Goal: Task Accomplishment & Management: Complete application form

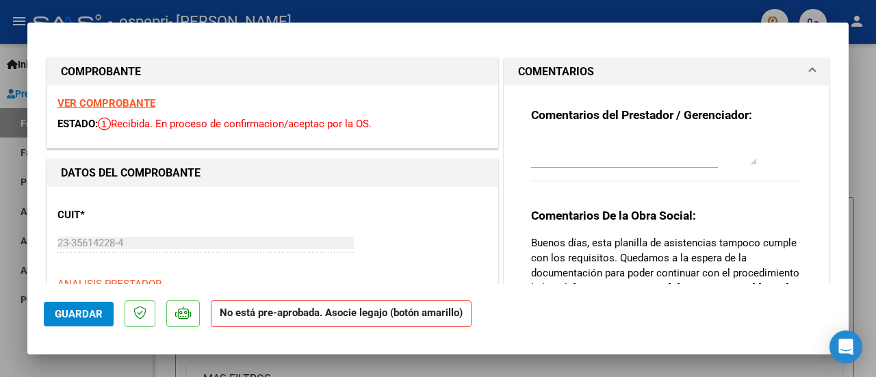
click at [134, 104] on strong "VER COMPROBANTE" at bounding box center [107, 103] width 98 height 12
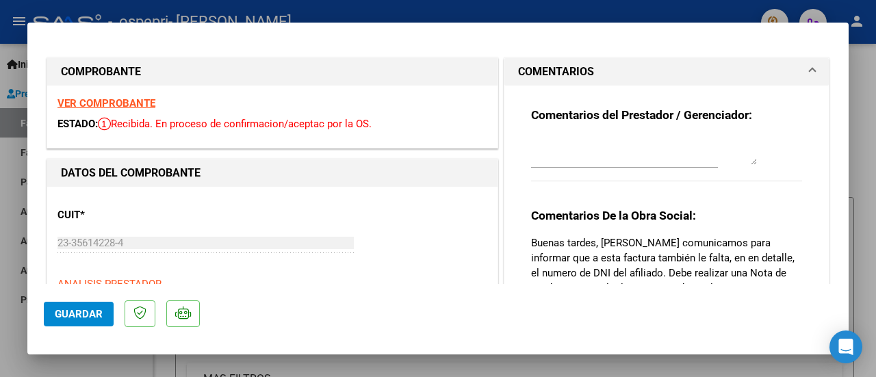
click at [127, 99] on strong "VER COMPROBANTE" at bounding box center [107, 103] width 98 height 12
click at [140, 102] on strong "VER COMPROBANTE" at bounding box center [107, 103] width 98 height 12
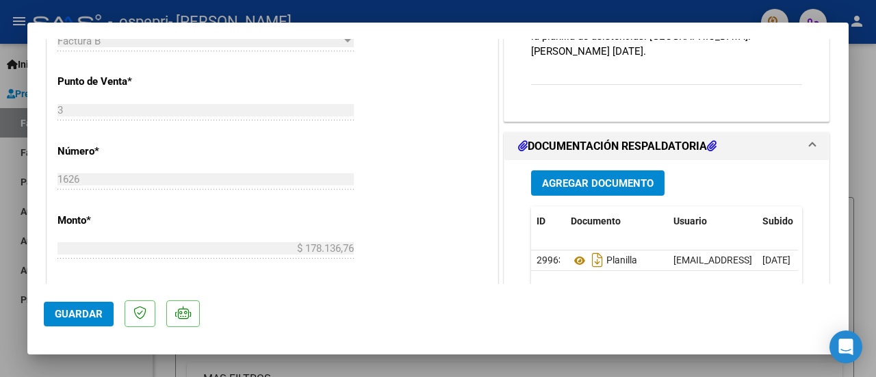
scroll to position [481, 0]
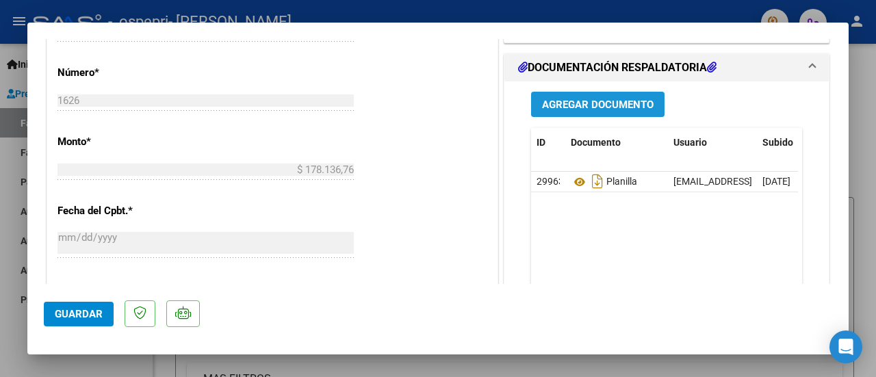
click at [587, 103] on span "Agregar Documento" at bounding box center [598, 105] width 112 height 12
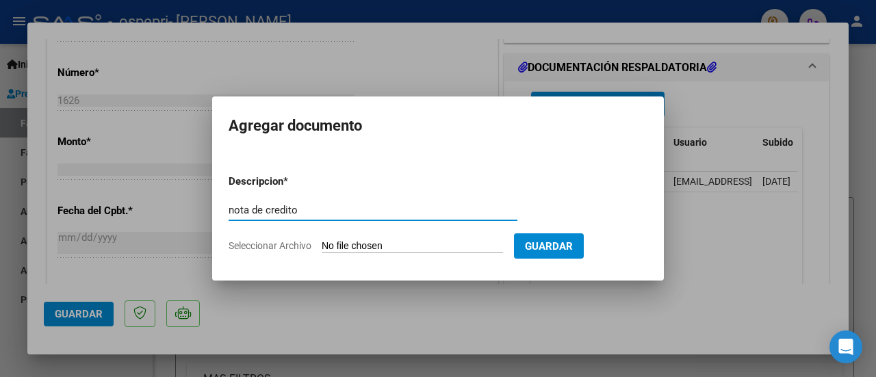
type input "nota de credito"
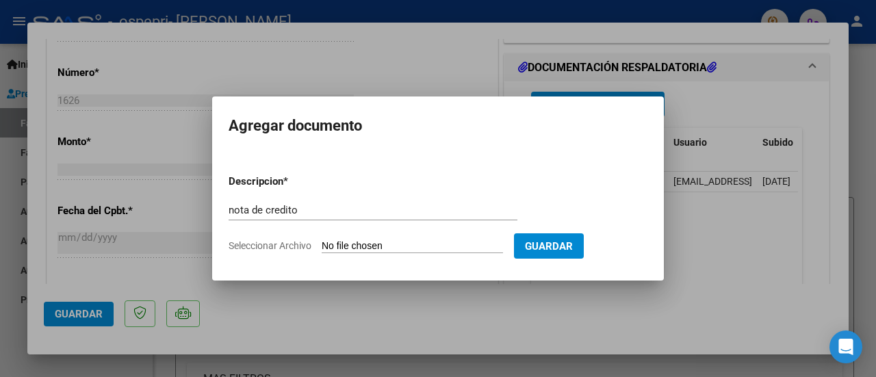
click at [420, 248] on input "Seleccionar Archivo" at bounding box center [412, 246] width 181 height 13
type input "C:\fakepath\23356142284_008_00003_00000497.pdf"
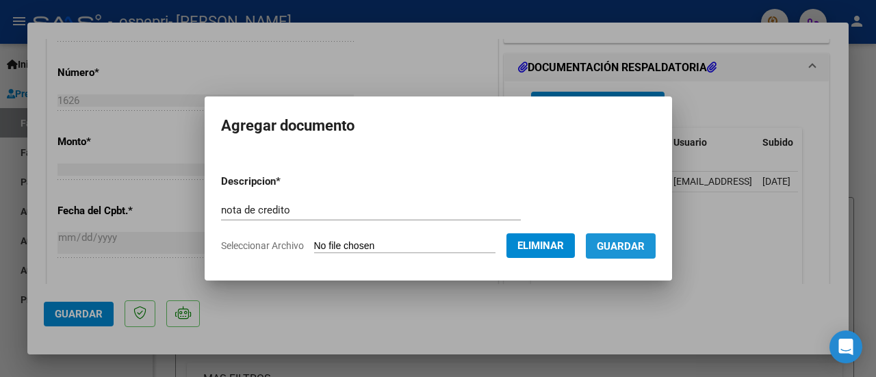
click at [633, 251] on span "Guardar" at bounding box center [621, 246] width 48 height 12
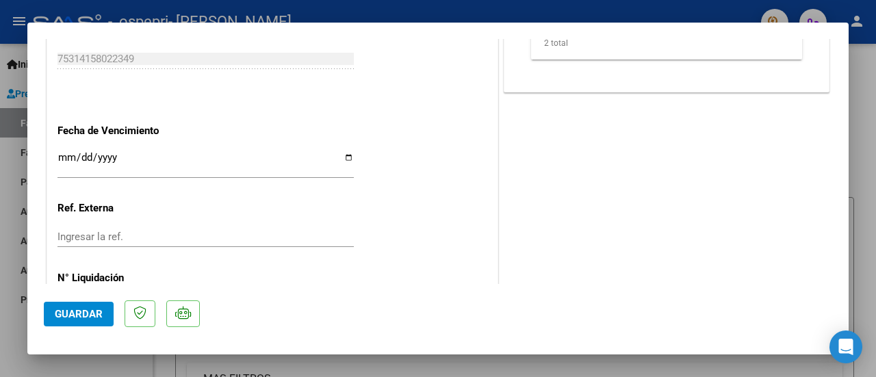
scroll to position [812, 0]
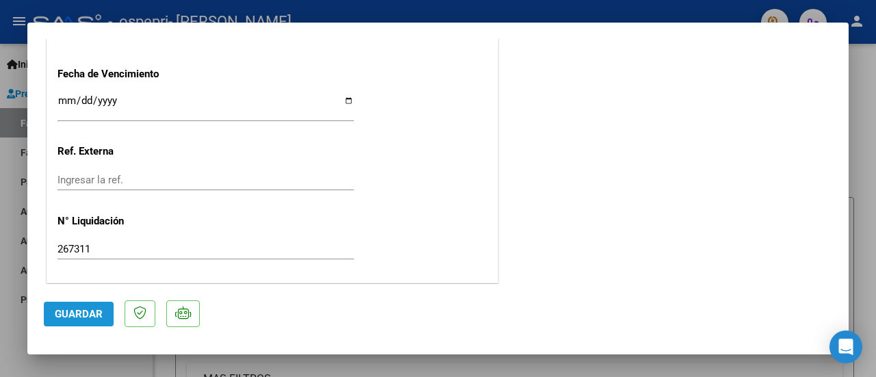
click at [92, 313] on span "Guardar" at bounding box center [79, 314] width 48 height 12
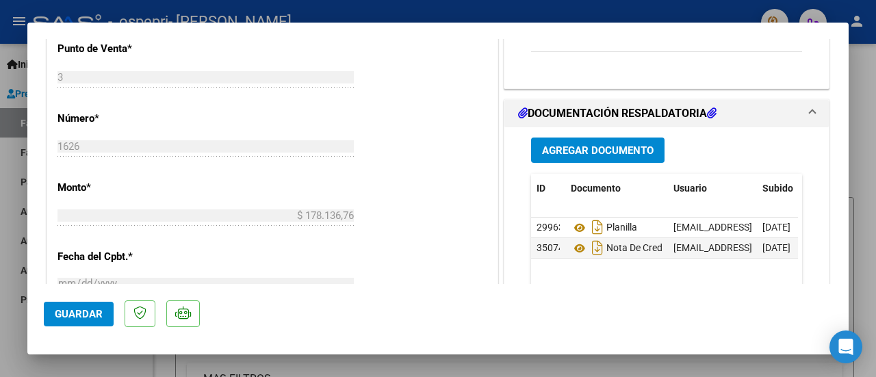
scroll to position [442, 0]
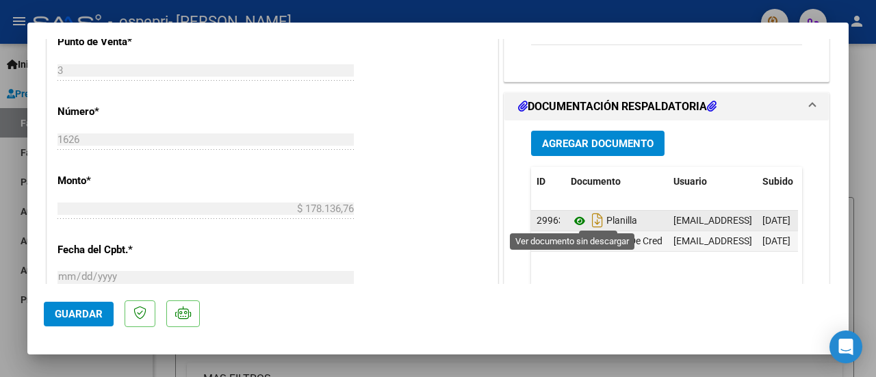
click at [581, 218] on icon at bounding box center [580, 221] width 18 height 16
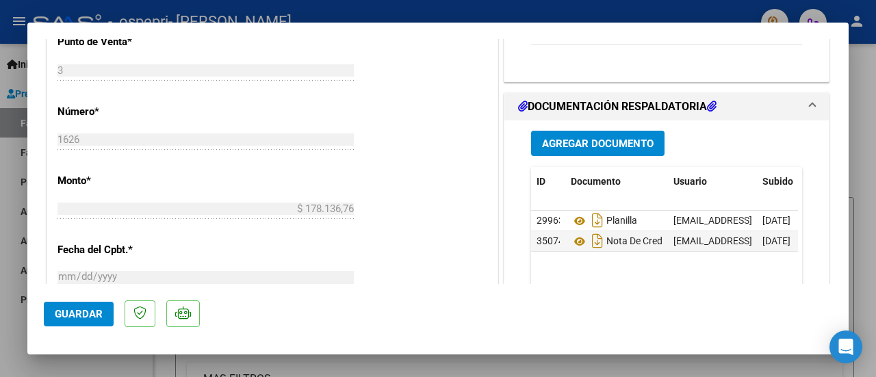
click at [874, 114] on div at bounding box center [438, 188] width 876 height 377
type input "$ 0,00"
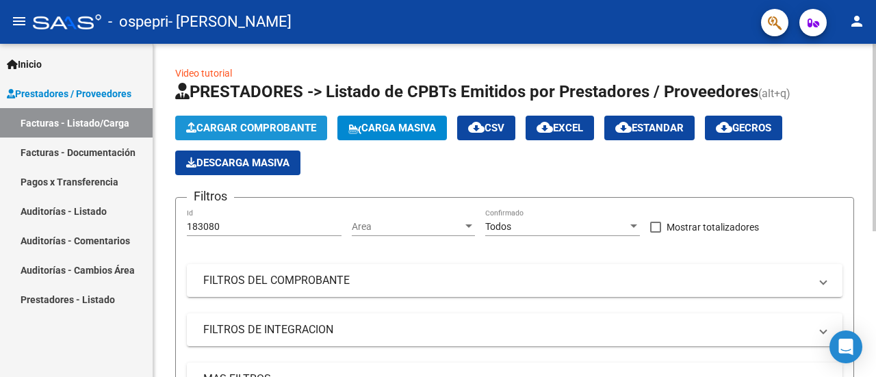
click at [275, 117] on button "Cargar Comprobante" at bounding box center [251, 128] width 152 height 25
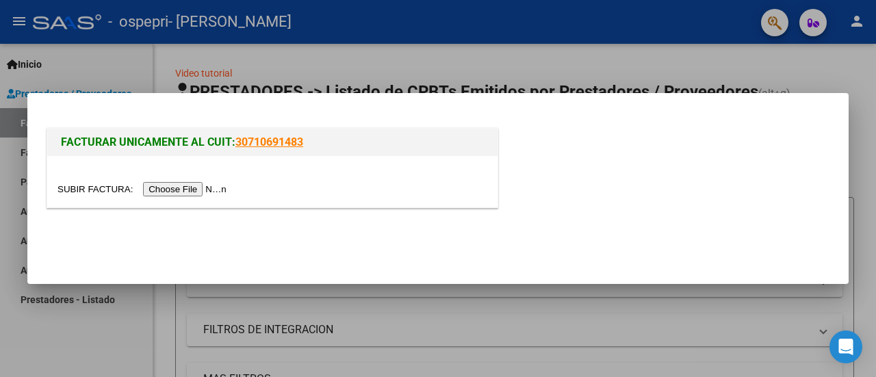
click at [205, 183] on input "file" at bounding box center [144, 189] width 173 height 14
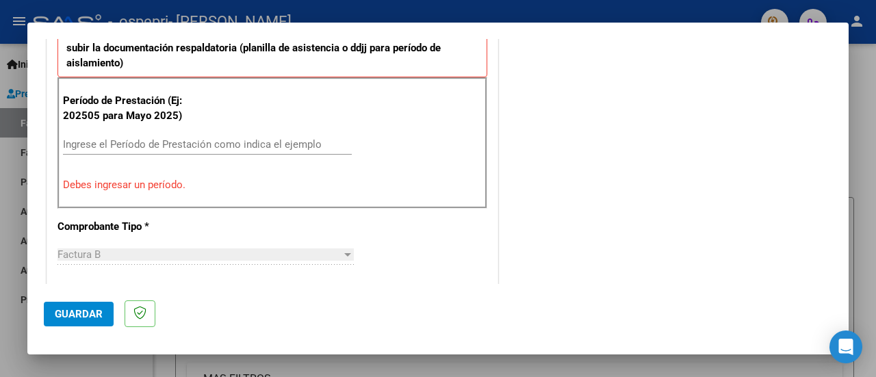
scroll to position [417, 0]
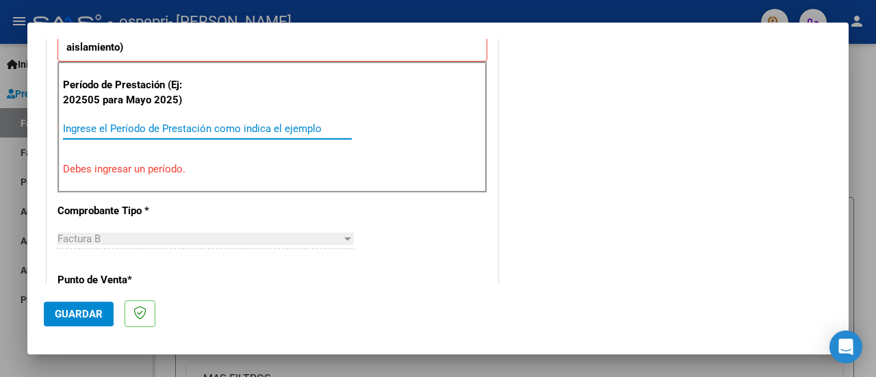
click at [290, 129] on input "Ingrese el Período de Prestación como indica el ejemplo" at bounding box center [207, 129] width 289 height 12
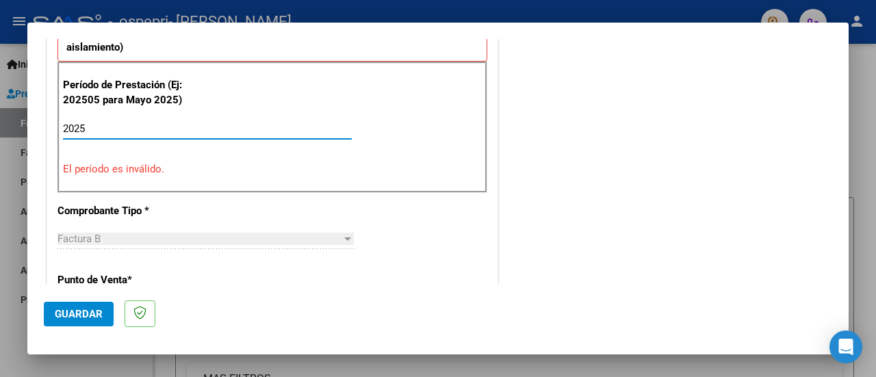
type input "2025"
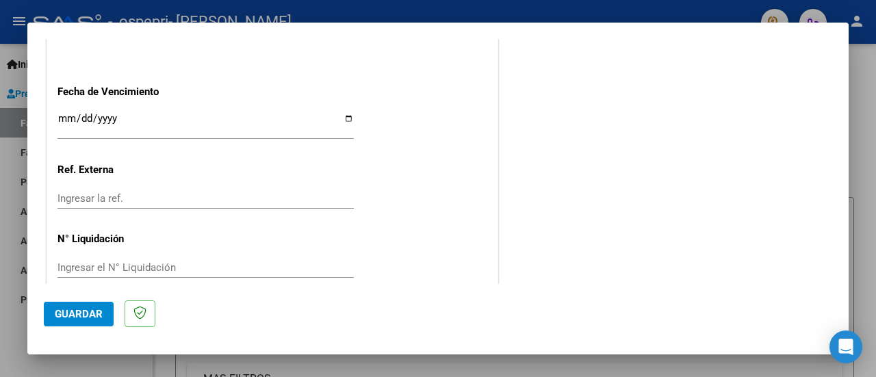
scroll to position [1023, 0]
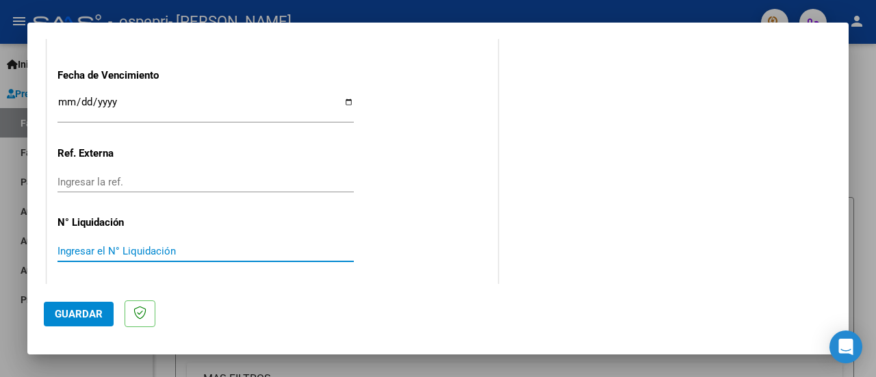
click at [219, 254] on input "Ingresar el N° Liquidación" at bounding box center [206, 251] width 296 height 12
type input "267313"
click at [66, 313] on span "Guardar" at bounding box center [79, 314] width 48 height 12
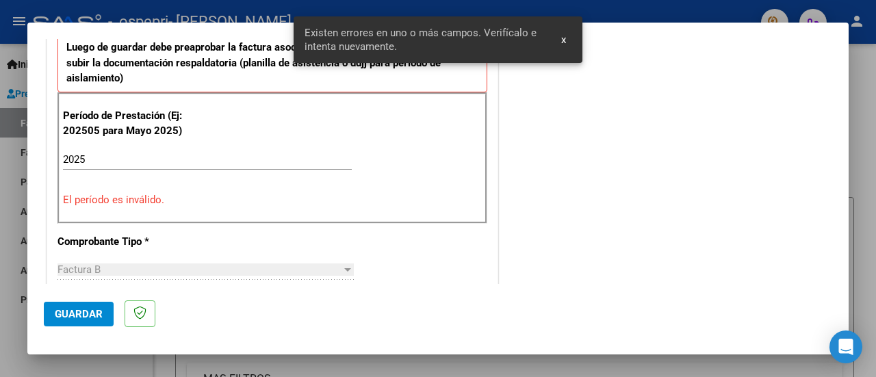
scroll to position [367, 0]
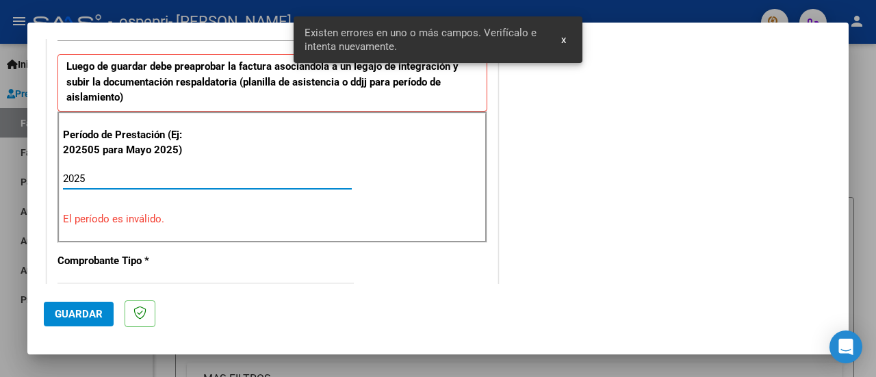
click at [117, 180] on input "2025" at bounding box center [207, 179] width 289 height 12
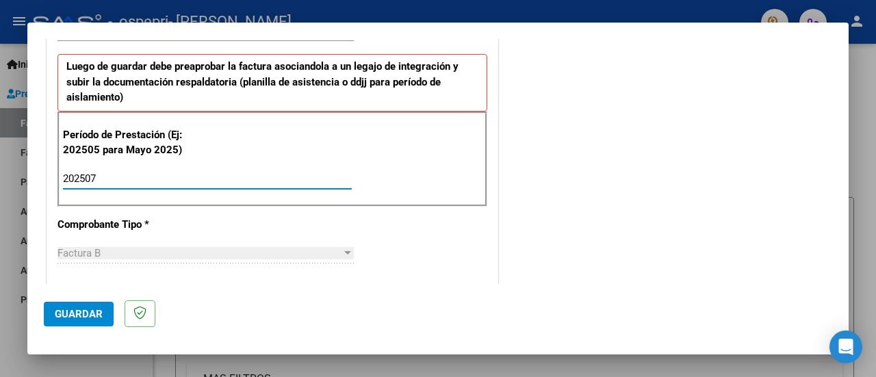
type input "202507"
click at [79, 314] on span "Guardar" at bounding box center [79, 314] width 48 height 12
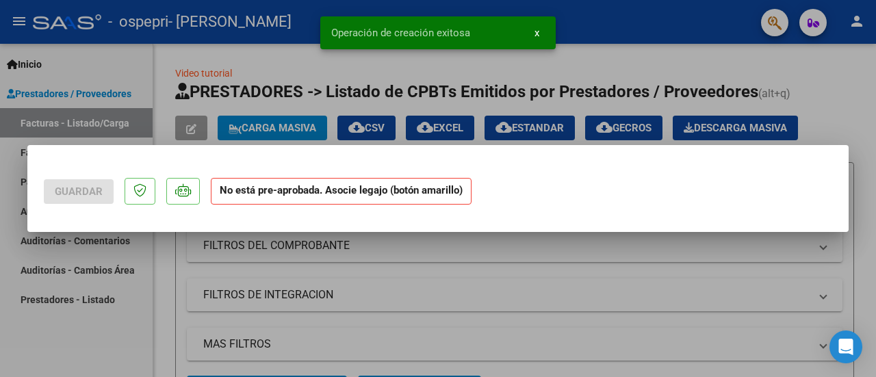
scroll to position [0, 0]
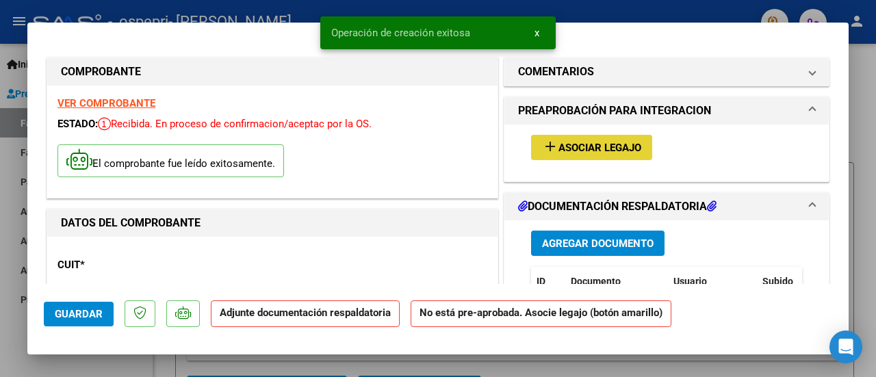
click at [596, 152] on span "Asociar Legajo" at bounding box center [600, 148] width 83 height 12
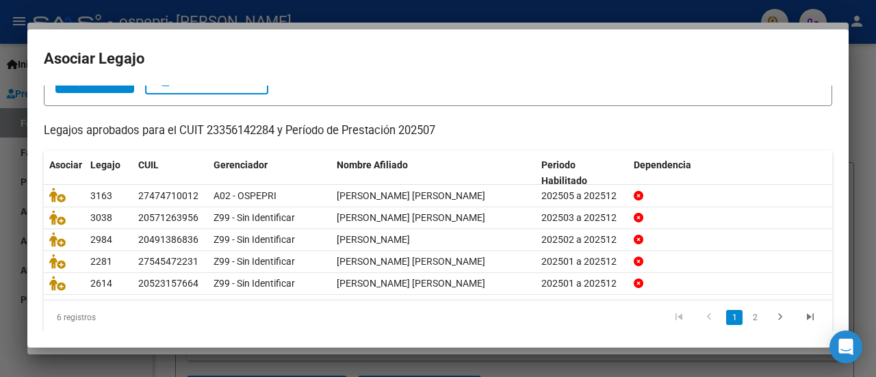
scroll to position [103, 0]
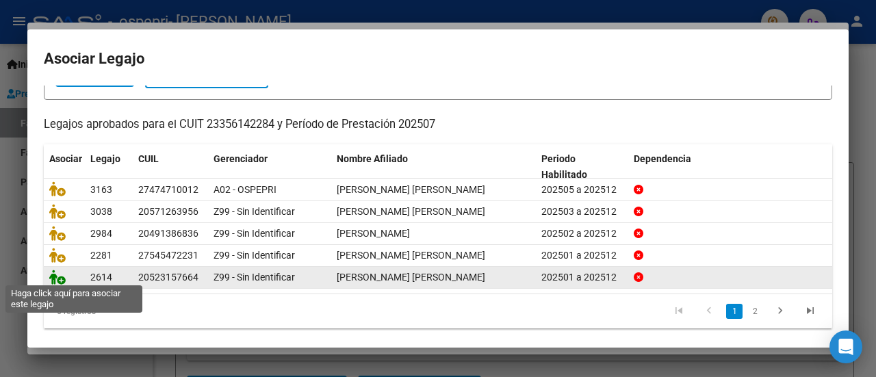
click at [54, 279] on icon at bounding box center [57, 277] width 16 height 15
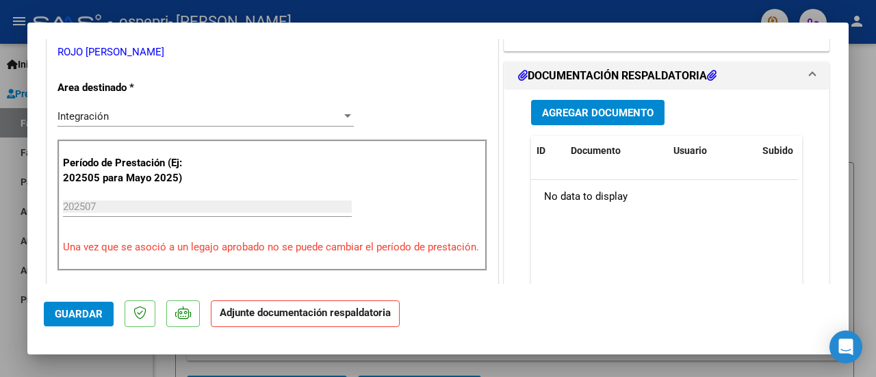
scroll to position [311, 0]
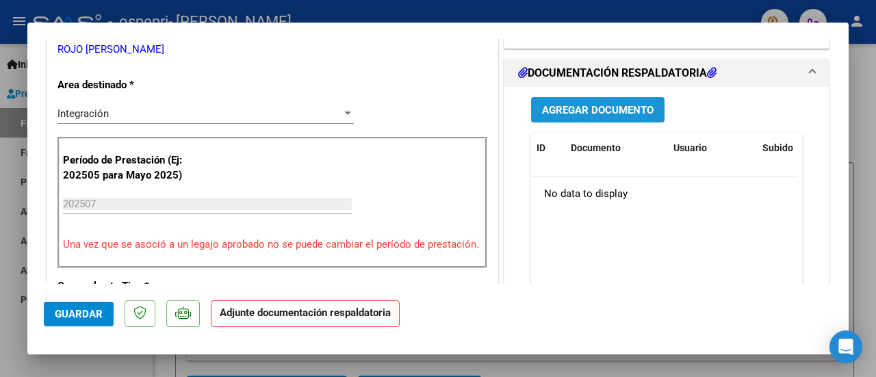
click at [592, 112] on span "Agregar Documento" at bounding box center [598, 110] width 112 height 12
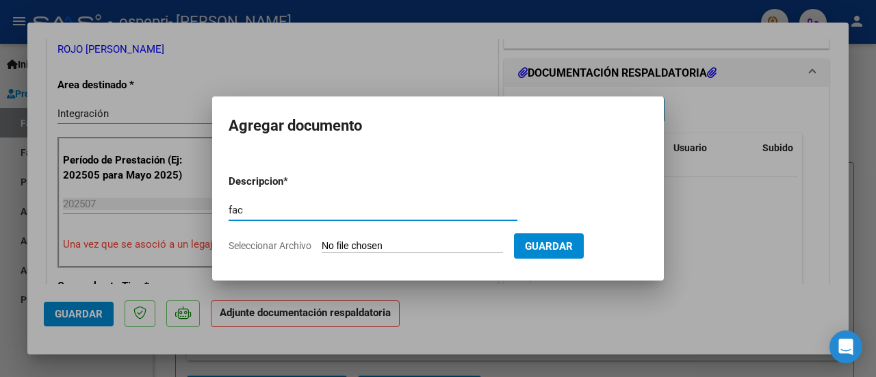
type input "fac"
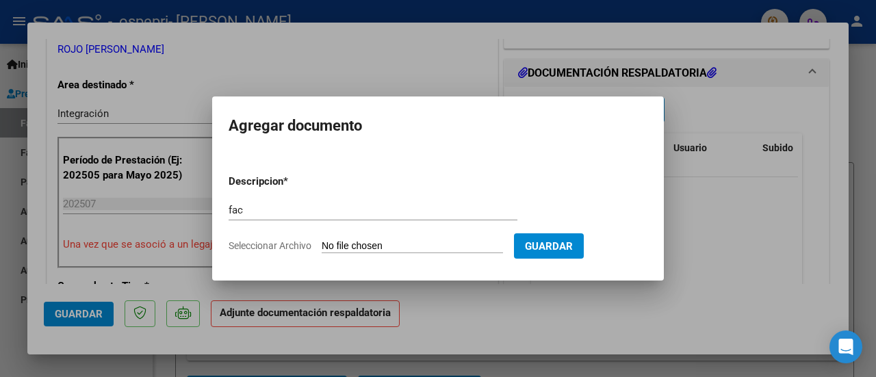
click at [383, 246] on input "Seleccionar Archivo" at bounding box center [412, 246] width 181 height 13
type input "C:\fakepath\23356142284_006_00003_00001689 (1).pdf"
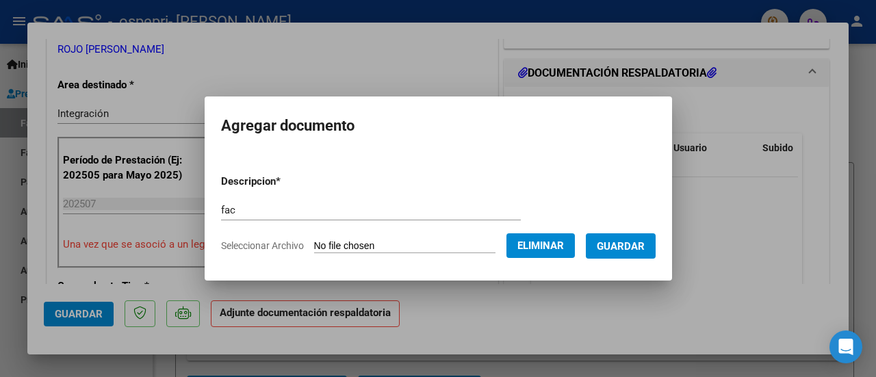
click at [637, 243] on span "Guardar" at bounding box center [621, 246] width 48 height 12
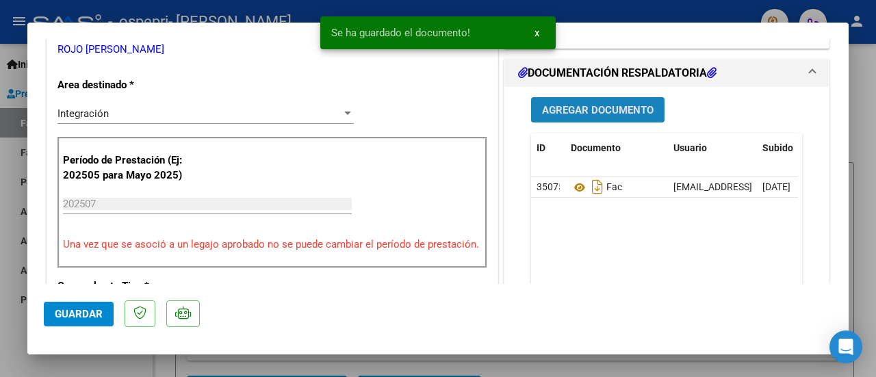
click at [590, 100] on button "Agregar Documento" at bounding box center [598, 109] width 134 height 25
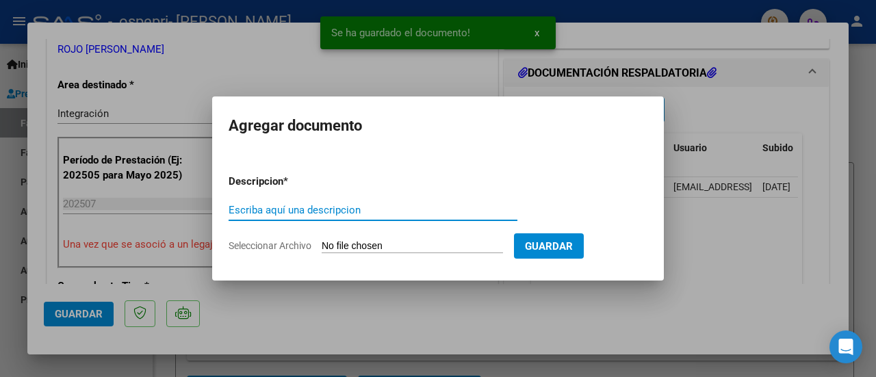
click at [388, 209] on input "Escriba aquí una descripcion" at bounding box center [373, 210] width 289 height 12
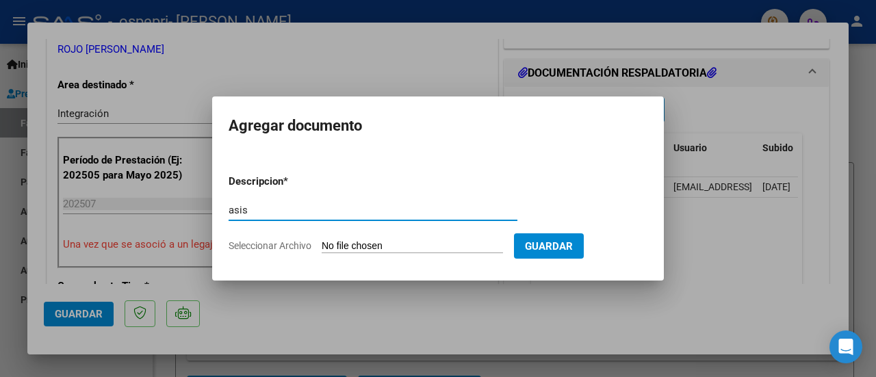
type input "asis"
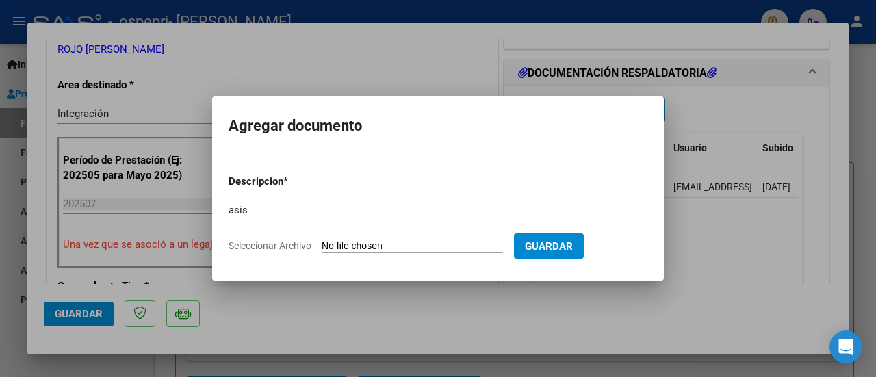
click at [384, 246] on input "Seleccionar Archivo" at bounding box center [412, 246] width 181 height 13
type input "C:\fakepath\asis julio maximo.pdf"
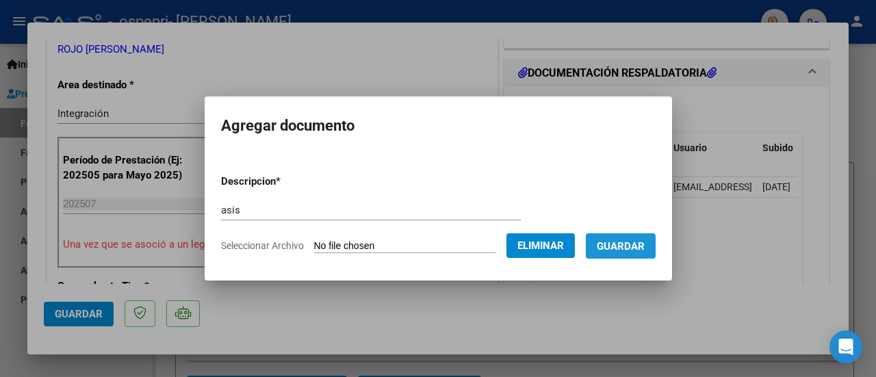
click at [629, 241] on span "Guardar" at bounding box center [621, 246] width 48 height 12
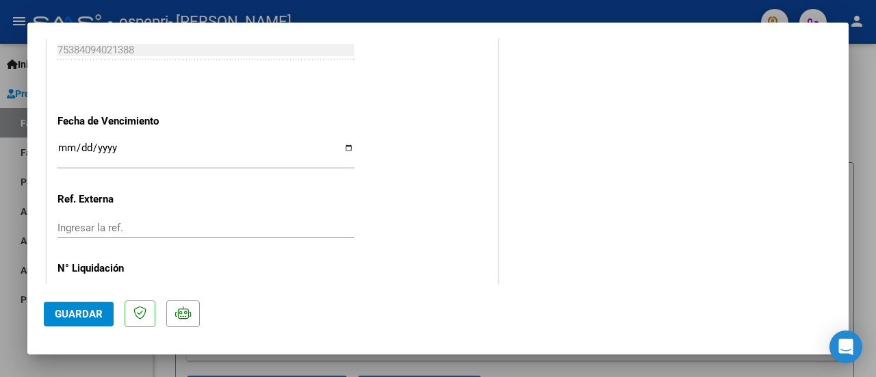
scroll to position [993, 0]
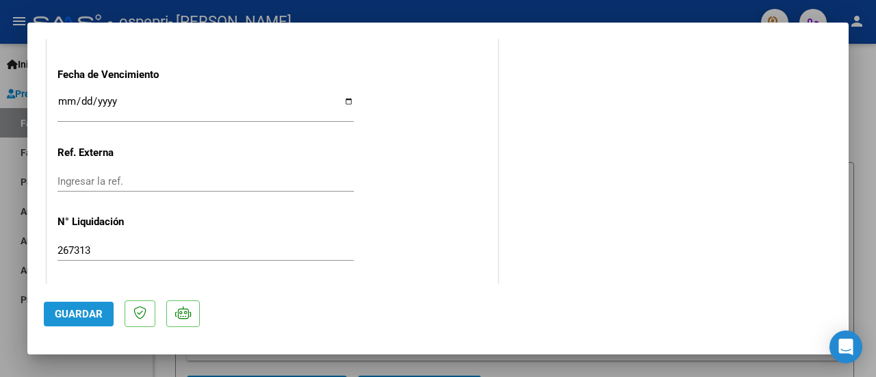
click at [84, 314] on span "Guardar" at bounding box center [79, 314] width 48 height 12
click at [876, 164] on div at bounding box center [438, 188] width 876 height 377
type input "$ 0,00"
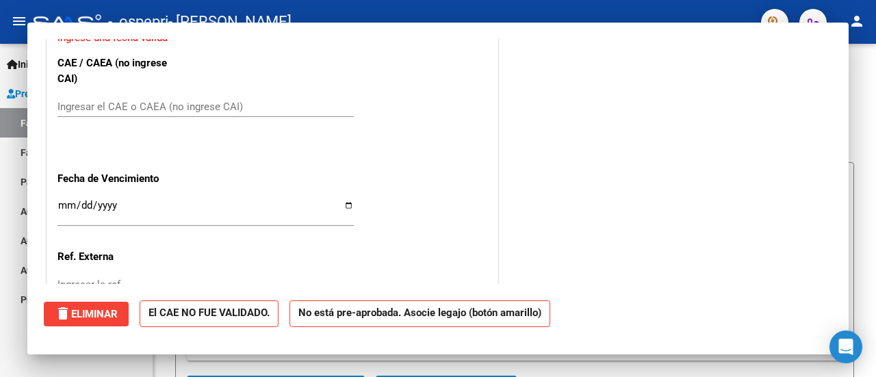
scroll to position [1097, 0]
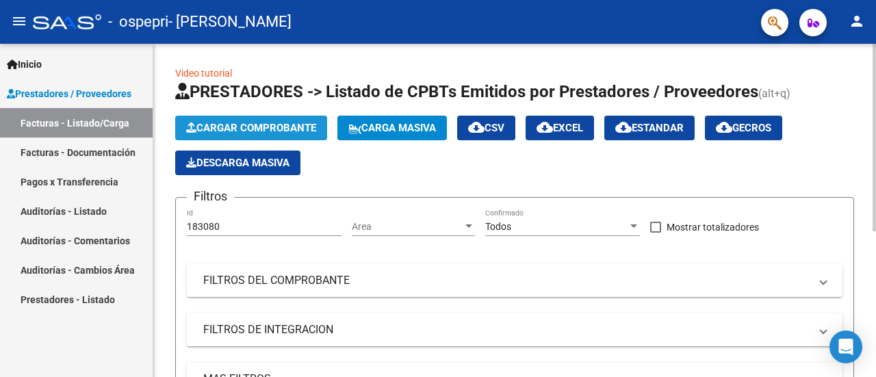
click at [293, 131] on span "Cargar Comprobante" at bounding box center [251, 128] width 130 height 12
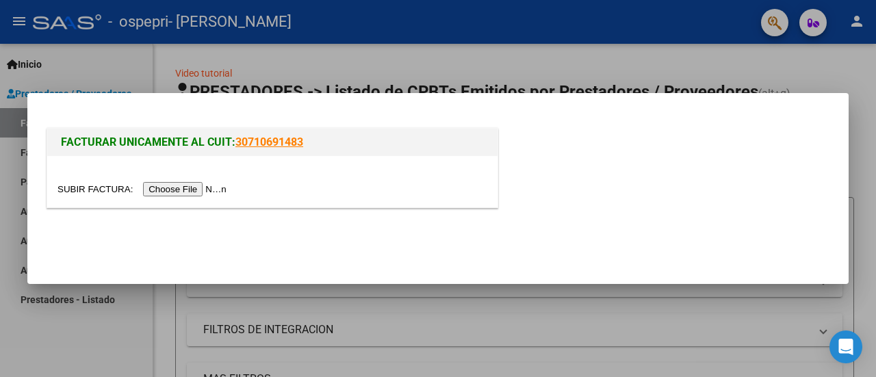
click at [209, 181] on div at bounding box center [273, 189] width 430 height 16
click at [208, 186] on input "file" at bounding box center [144, 189] width 173 height 14
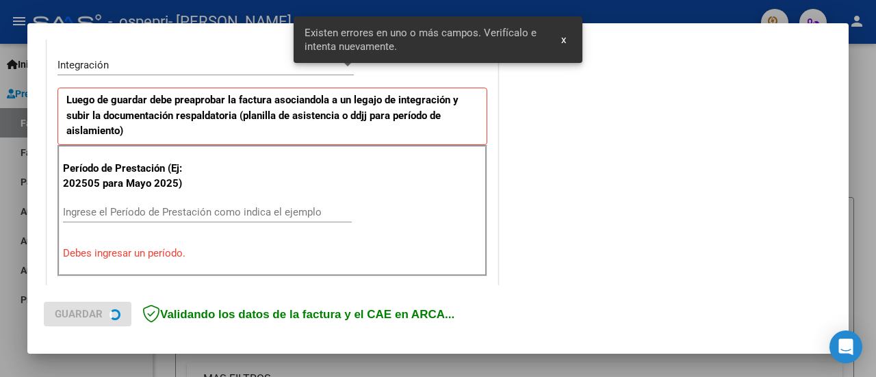
scroll to position [341, 0]
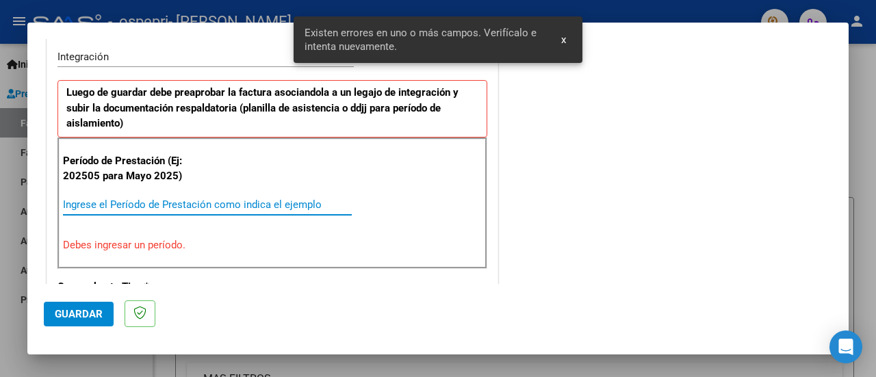
click at [249, 199] on input "Ingrese el Período de Prestación como indica el ejemplo" at bounding box center [207, 205] width 289 height 12
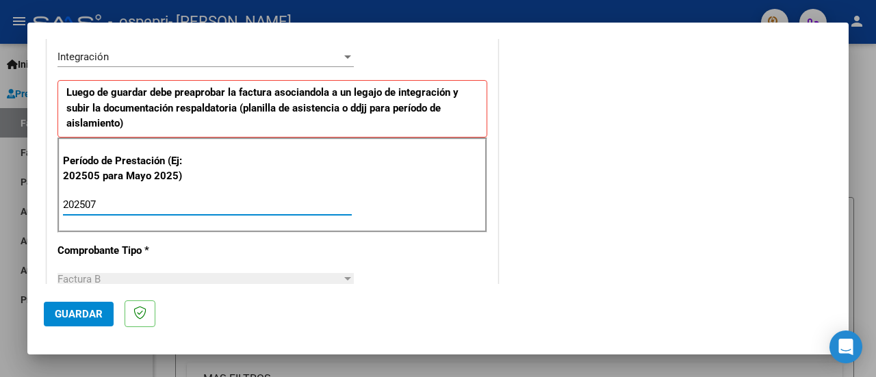
type input "202507"
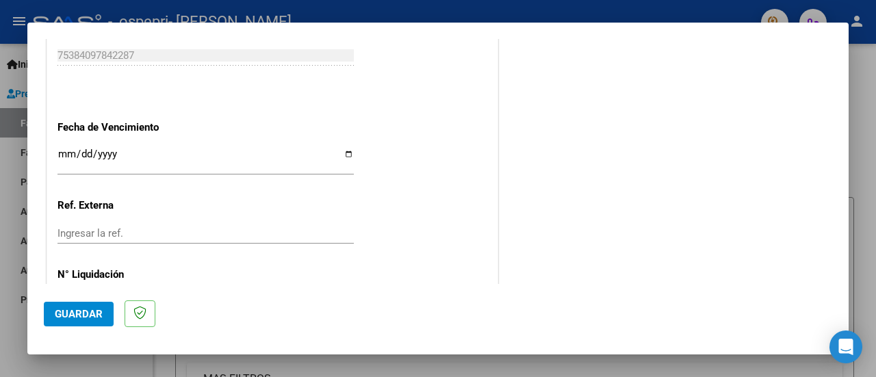
scroll to position [978, 0]
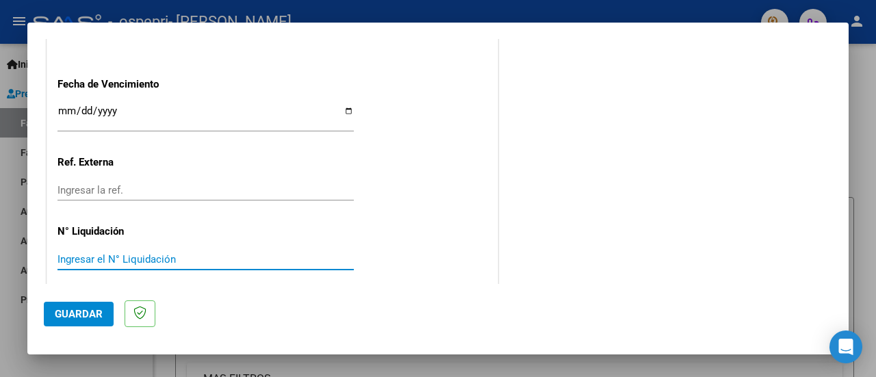
click at [256, 253] on input "Ingresar el N° Liquidación" at bounding box center [206, 259] width 296 height 12
type input "267313"
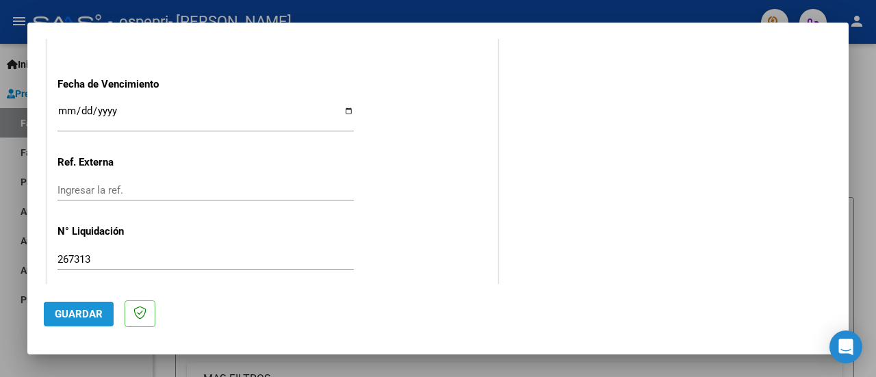
click at [84, 320] on button "Guardar" at bounding box center [79, 314] width 70 height 25
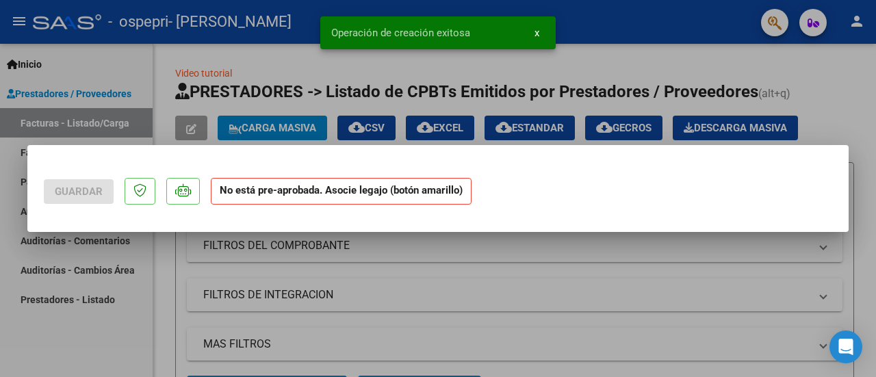
scroll to position [0, 0]
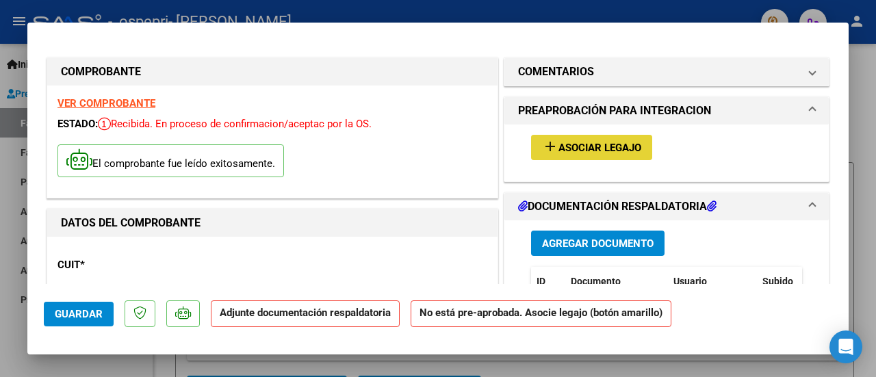
click at [611, 142] on span "Asociar Legajo" at bounding box center [600, 148] width 83 height 12
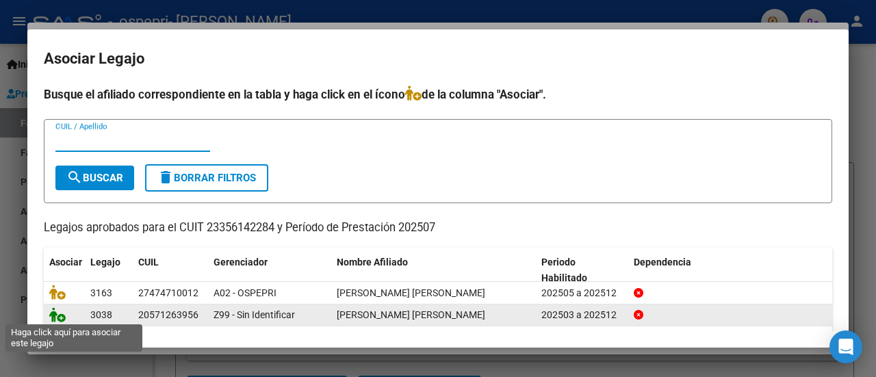
click at [60, 320] on icon at bounding box center [57, 314] width 16 height 15
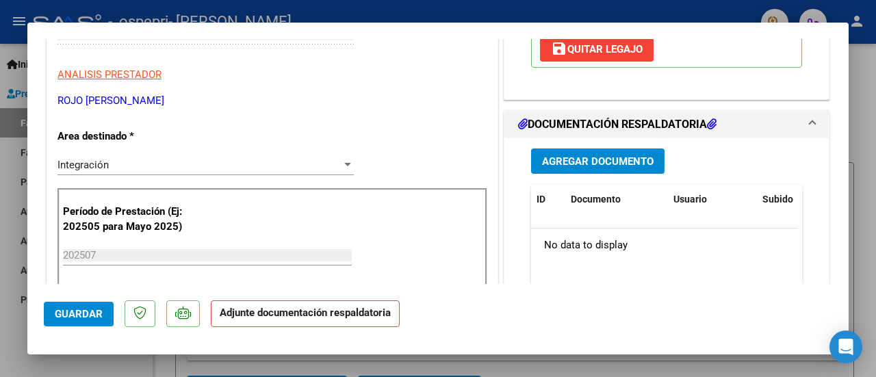
scroll to position [267, 0]
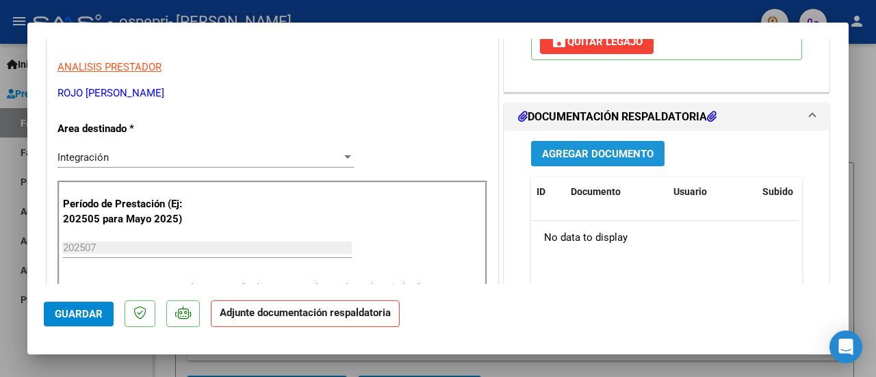
click at [598, 148] on span "Agregar Documento" at bounding box center [598, 154] width 112 height 12
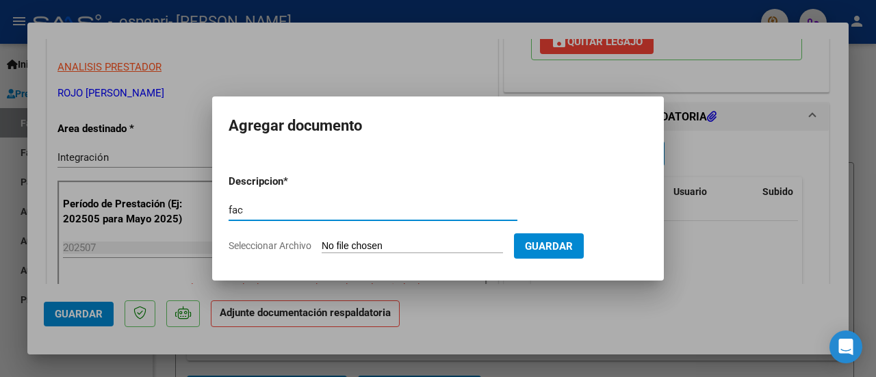
type input "fac"
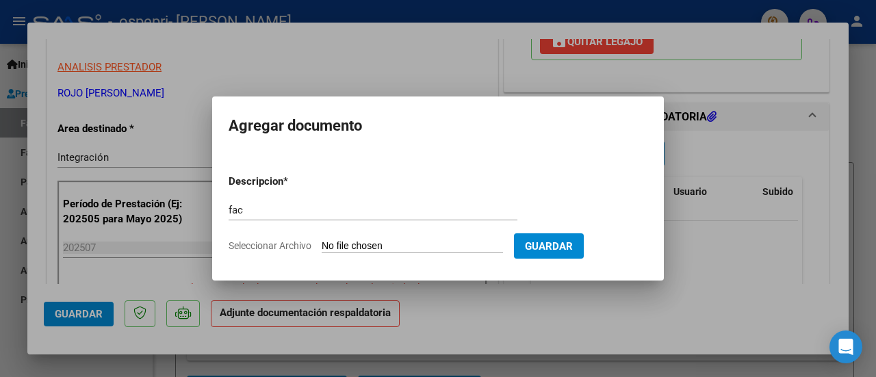
click at [377, 242] on input "Seleccionar Archivo" at bounding box center [412, 246] width 181 height 13
type input "C:\fakepath\23356142284_006_00003_00001690.pdf"
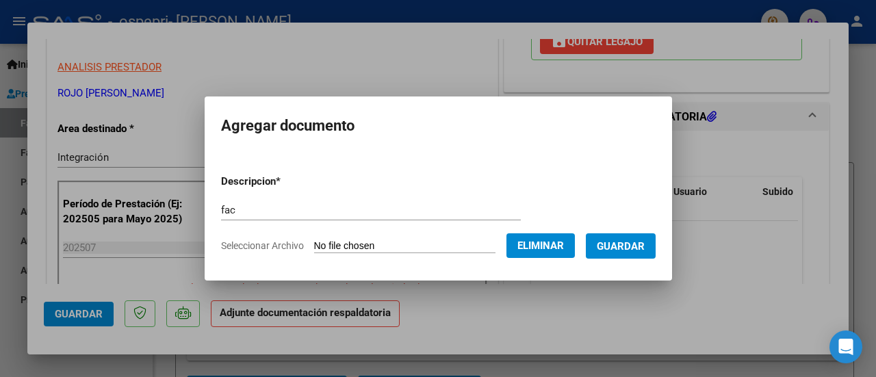
click at [625, 247] on span "Guardar" at bounding box center [621, 246] width 48 height 12
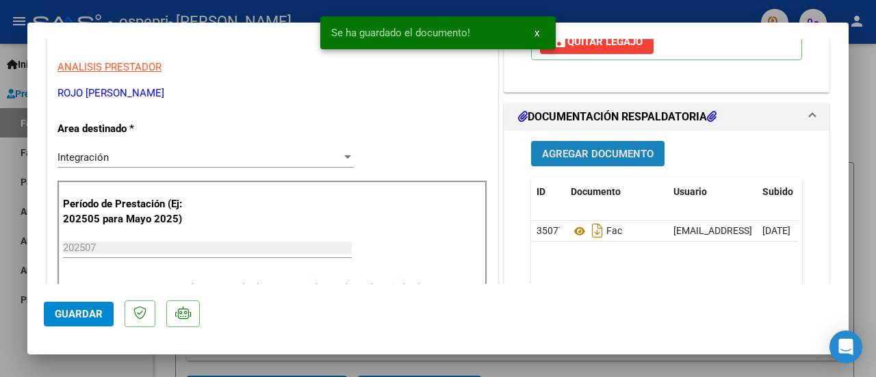
click at [631, 148] on span "Agregar Documento" at bounding box center [598, 154] width 112 height 12
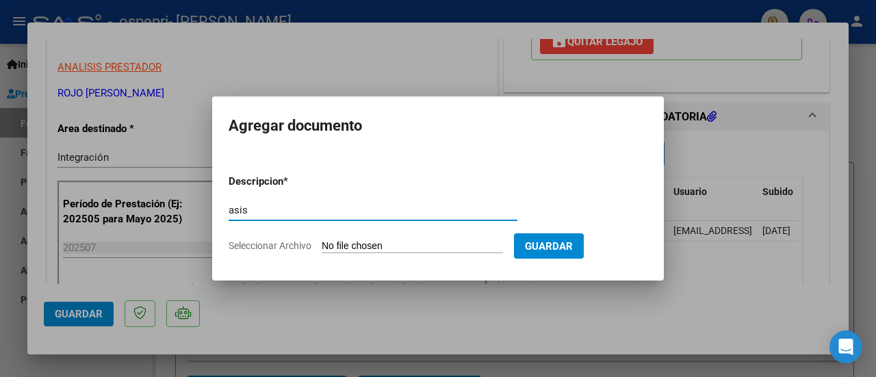
type input "asis"
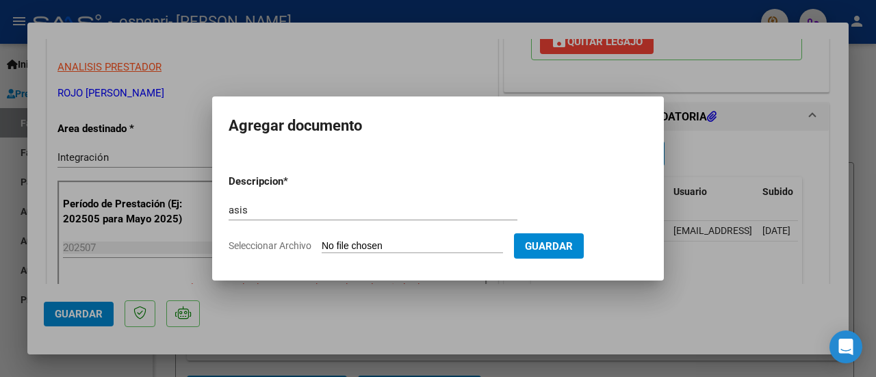
click at [417, 242] on input "Seleccionar Archivo" at bounding box center [412, 246] width 181 height 13
type input "C:\fakepath\23356142284-FACTURA_B-3-1625-ANEXO-PLANILLA.pdf"
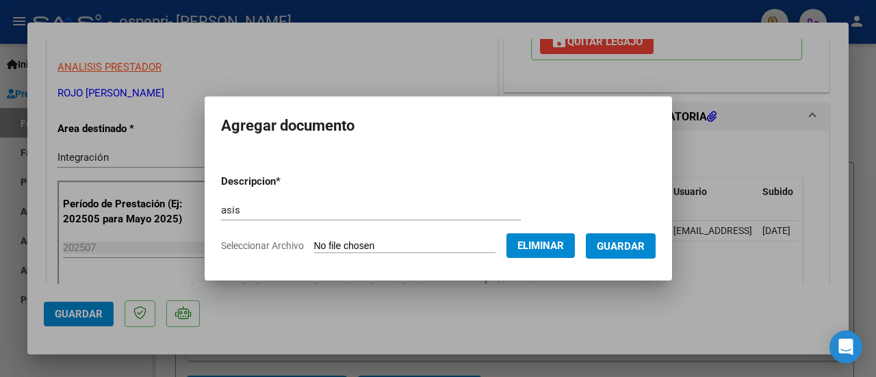
click at [637, 240] on span "Guardar" at bounding box center [621, 246] width 48 height 12
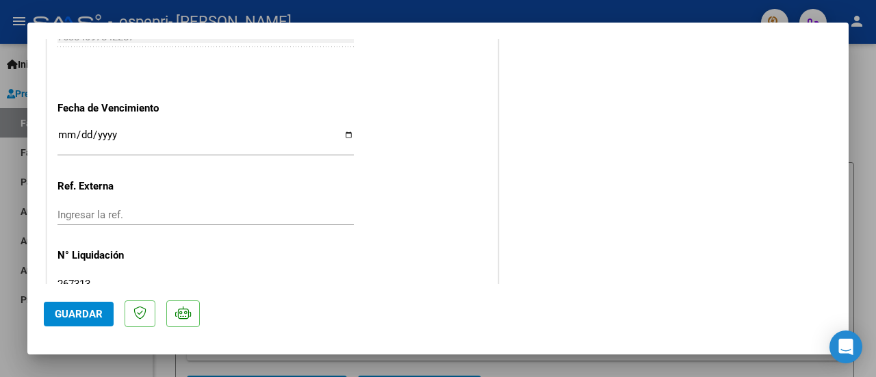
scroll to position [993, 0]
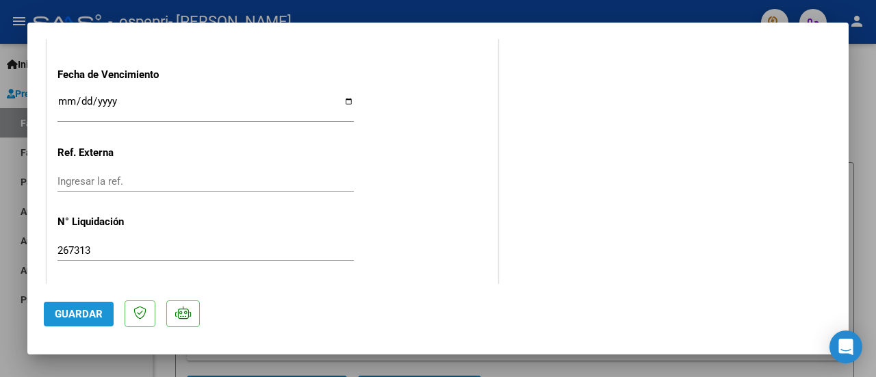
click at [75, 309] on span "Guardar" at bounding box center [79, 314] width 48 height 12
click at [78, 309] on span "Guardar" at bounding box center [79, 314] width 48 height 12
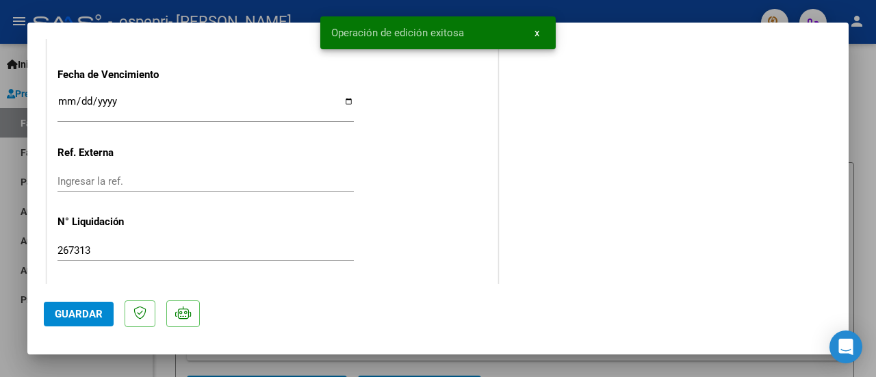
click at [876, 134] on div at bounding box center [438, 188] width 876 height 377
type input "$ 0,00"
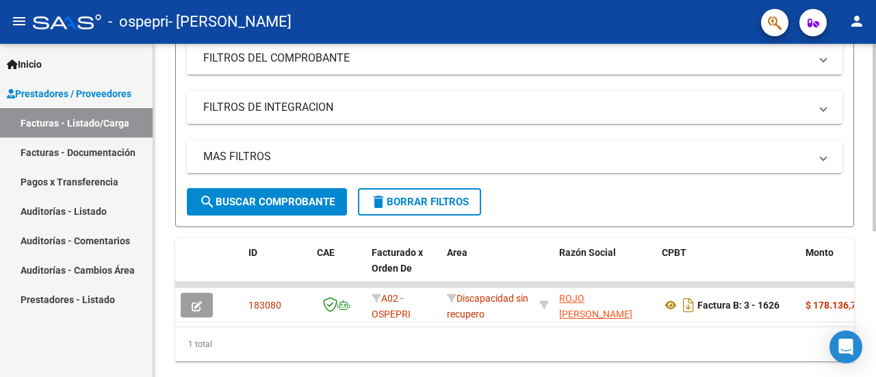
scroll to position [260, 0]
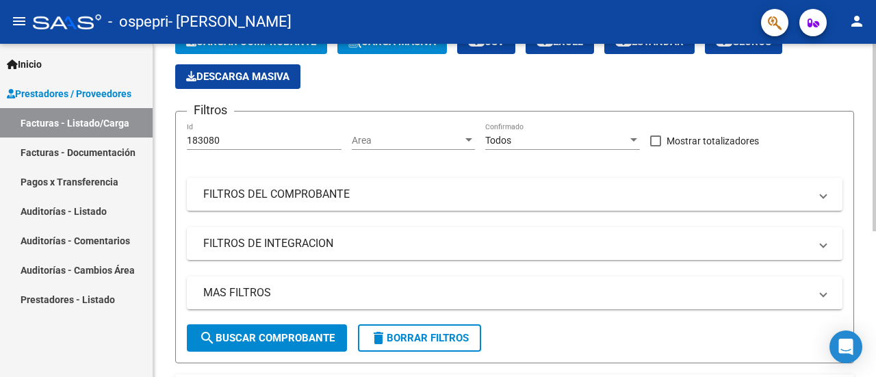
click at [876, 174] on div at bounding box center [874, 188] width 3 height 188
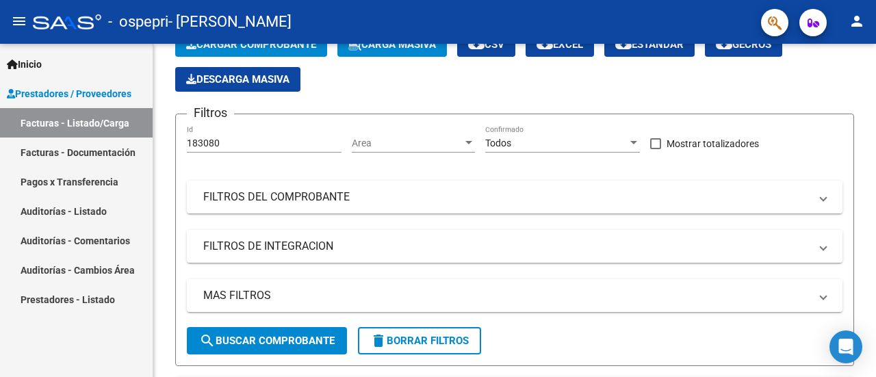
click at [262, 41] on mat-toolbar "menu - ospepri - ROJO MAYRA ARACELI person" at bounding box center [438, 22] width 876 height 44
click at [264, 47] on span "Cargar Comprobante" at bounding box center [251, 44] width 130 height 12
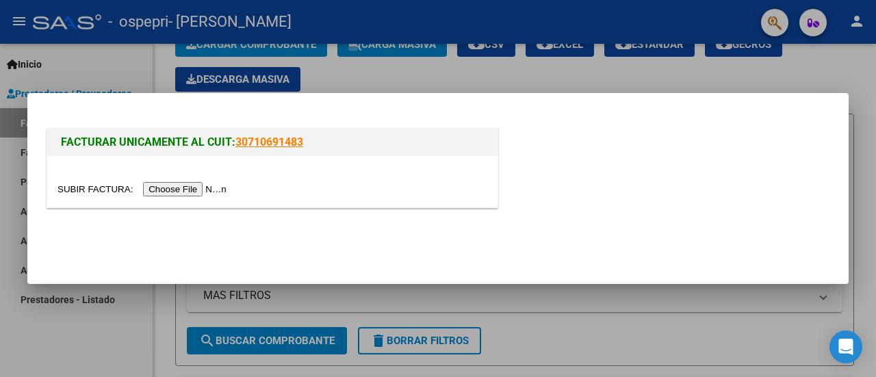
click at [741, 161] on div "FACTURAR UNICAMENTE AL CUIT: 30710691483" at bounding box center [438, 170] width 789 height 90
click at [852, 151] on div at bounding box center [438, 188] width 876 height 377
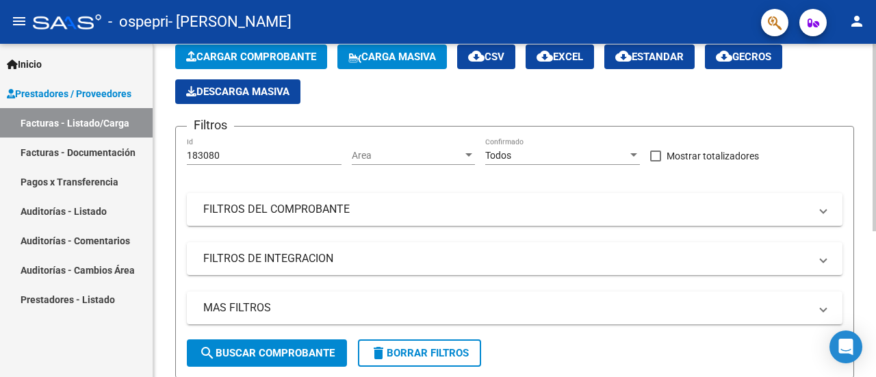
scroll to position [0, 0]
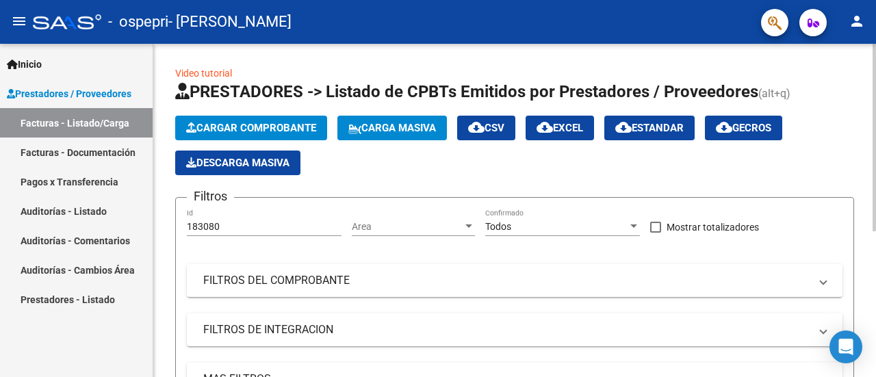
click at [876, 53] on div at bounding box center [874, 138] width 3 height 188
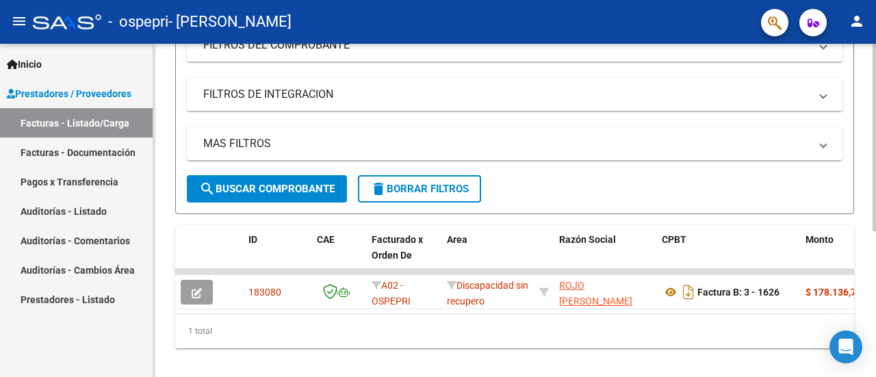
scroll to position [260, 0]
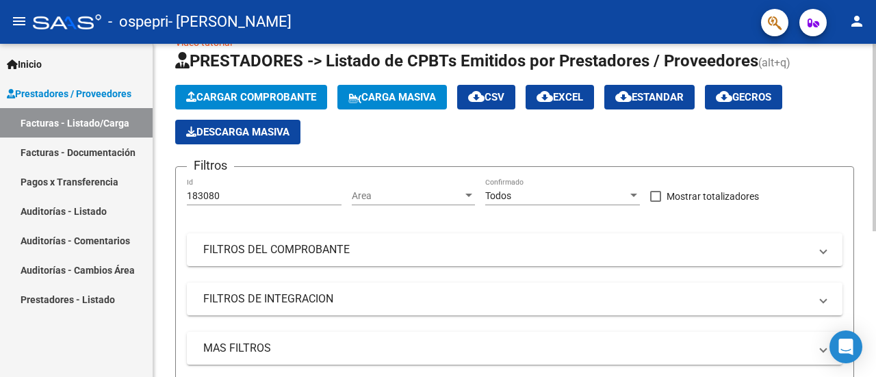
click at [873, 65] on div at bounding box center [874, 156] width 3 height 188
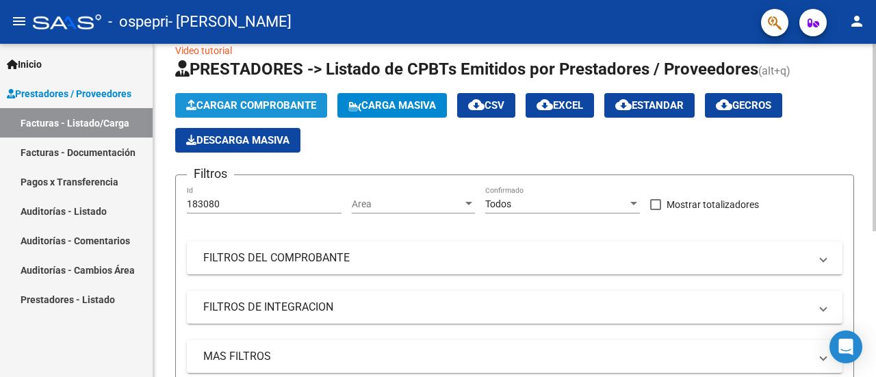
click at [267, 108] on span "Cargar Comprobante" at bounding box center [251, 105] width 130 height 12
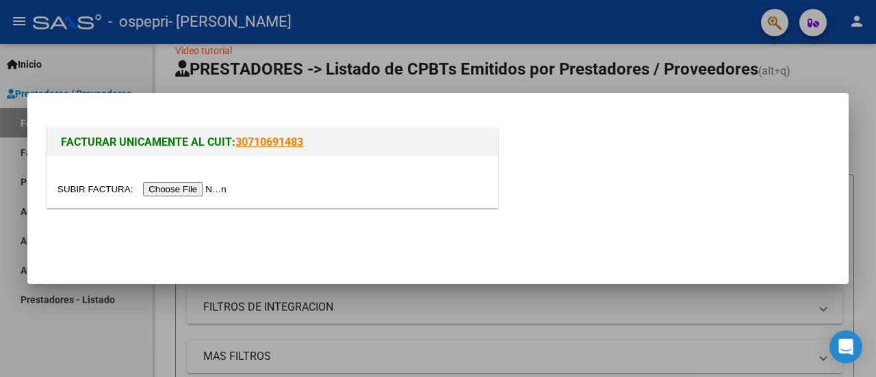
click at [217, 188] on input "file" at bounding box center [144, 189] width 173 height 14
click at [193, 190] on input "file" at bounding box center [144, 189] width 173 height 14
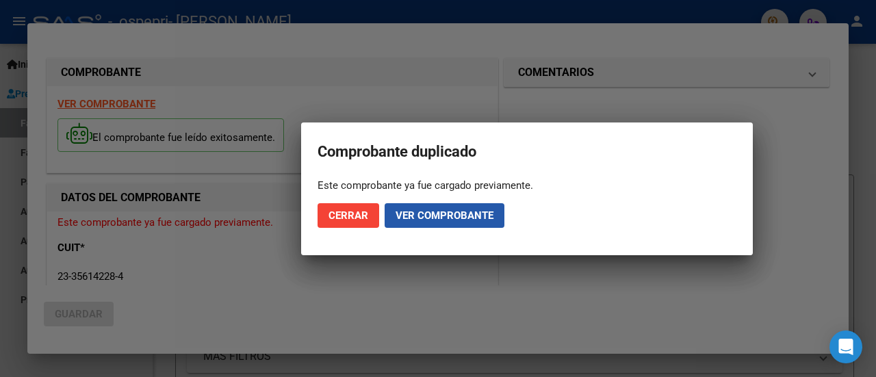
click at [465, 216] on span "Ver comprobante" at bounding box center [445, 215] width 98 height 12
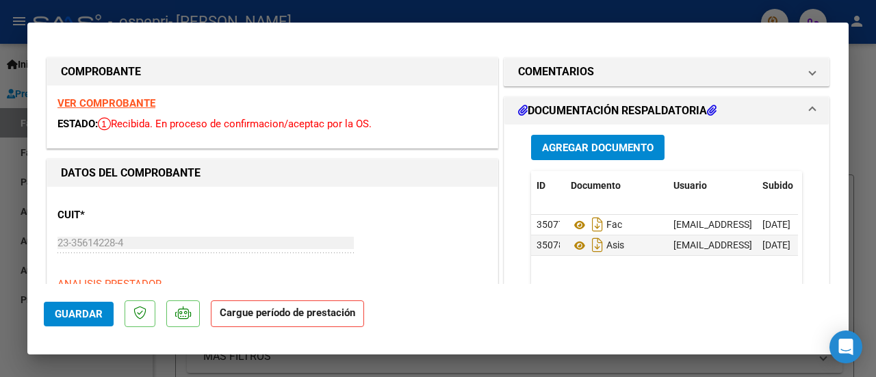
click at [873, 73] on div at bounding box center [438, 188] width 876 height 377
type input "$ 0,00"
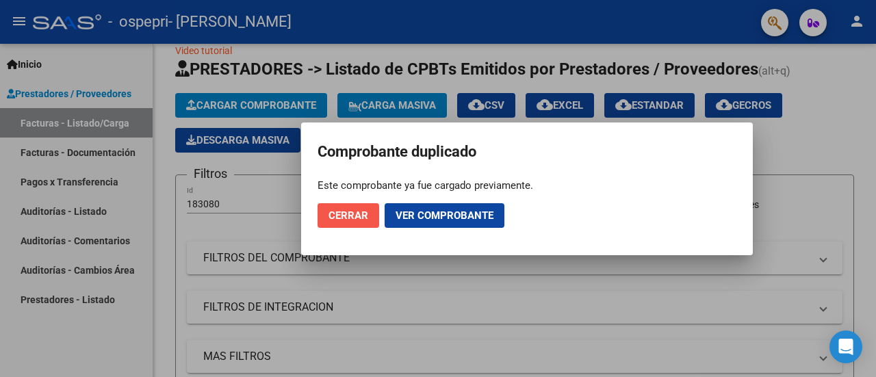
click at [363, 217] on span "Cerrar" at bounding box center [349, 215] width 40 height 12
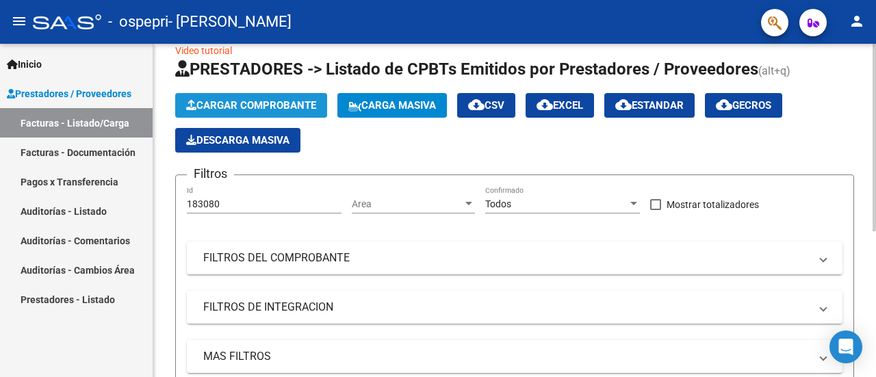
click at [281, 94] on button "Cargar Comprobante" at bounding box center [251, 105] width 152 height 25
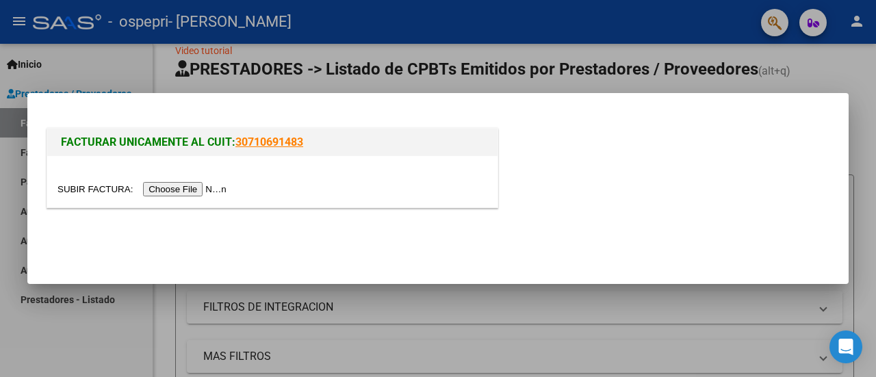
click at [223, 191] on input "file" at bounding box center [144, 189] width 173 height 14
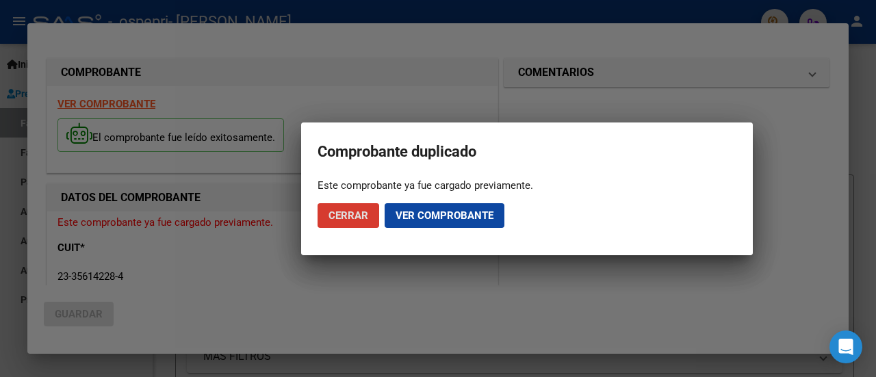
click at [441, 214] on span "Ver comprobante" at bounding box center [445, 215] width 98 height 12
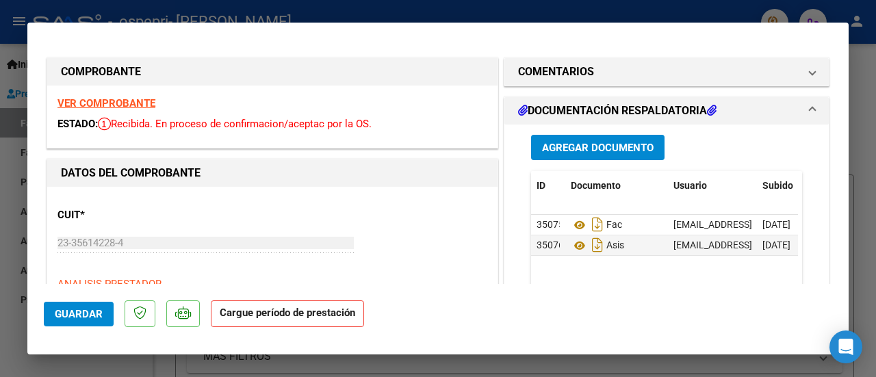
click at [876, 94] on div at bounding box center [438, 188] width 876 height 377
type input "$ 0,00"
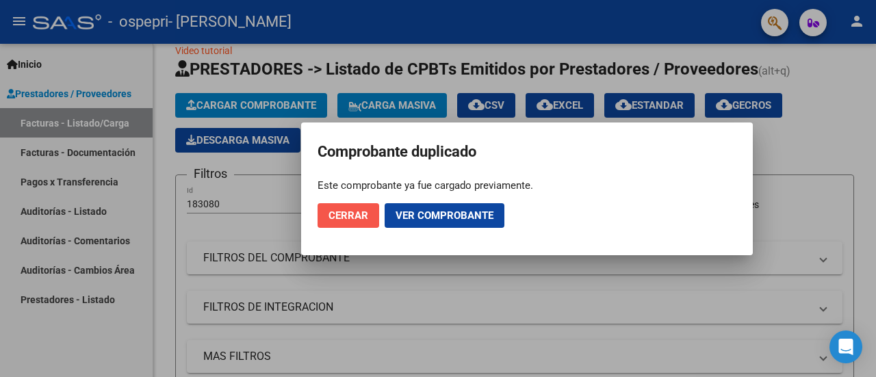
click at [353, 216] on span "Cerrar" at bounding box center [349, 215] width 40 height 12
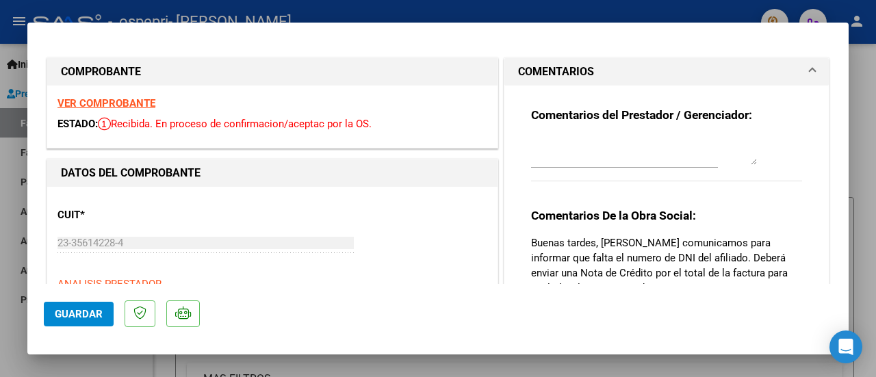
click at [133, 100] on strong "VER COMPROBANTE" at bounding box center [107, 103] width 98 height 12
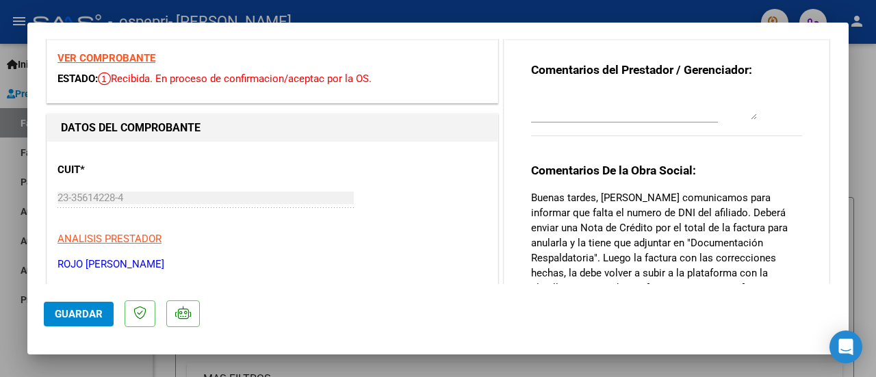
scroll to position [44, 0]
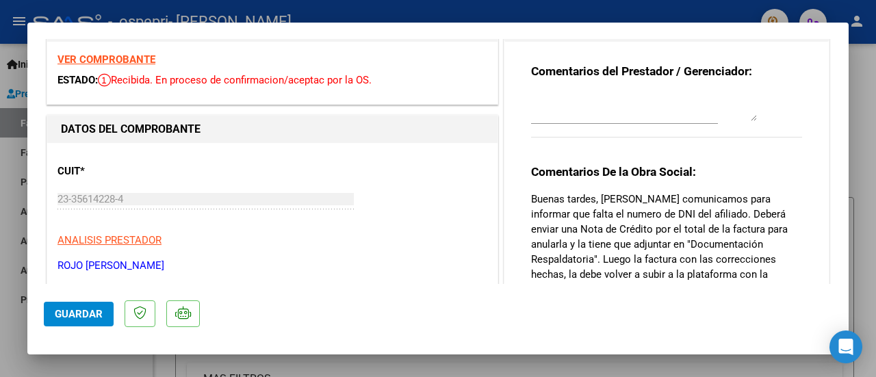
click at [127, 55] on strong "VER COMPROBANTE" at bounding box center [107, 59] width 98 height 12
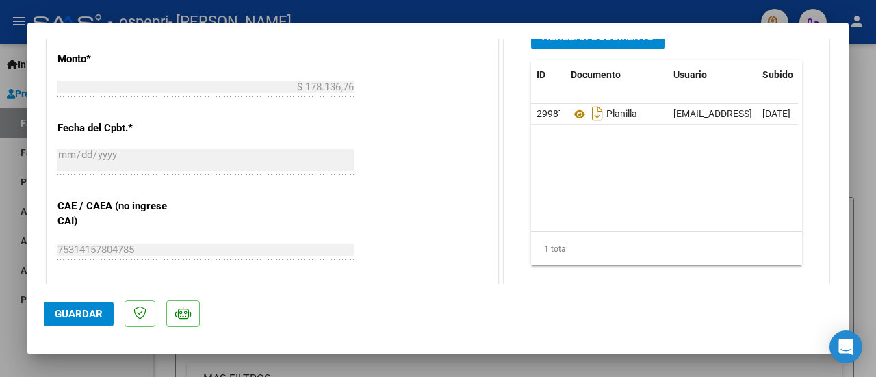
scroll to position [444, 0]
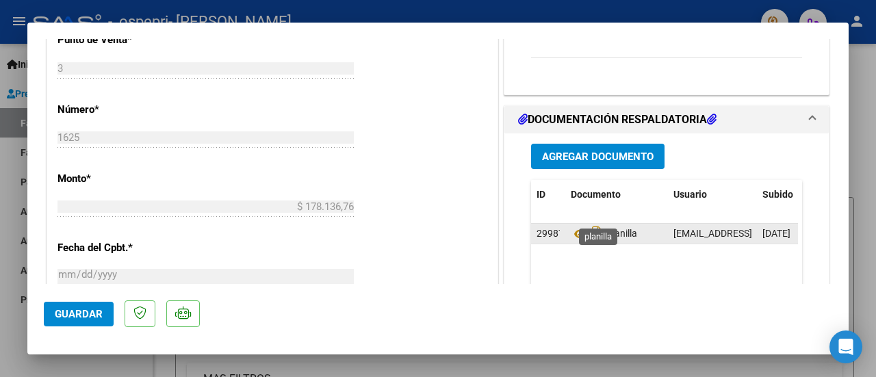
click at [616, 229] on span "Planilla" at bounding box center [604, 234] width 66 height 11
click at [590, 223] on icon "Descargar documento" at bounding box center [598, 234] width 18 height 22
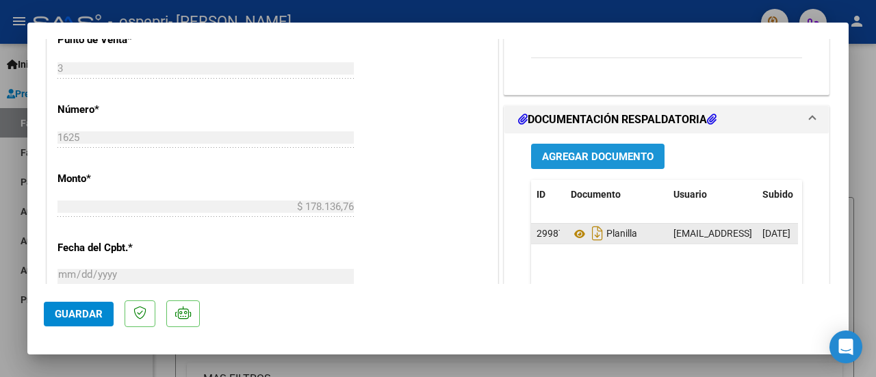
click at [615, 151] on span "Agregar Documento" at bounding box center [598, 157] width 112 height 12
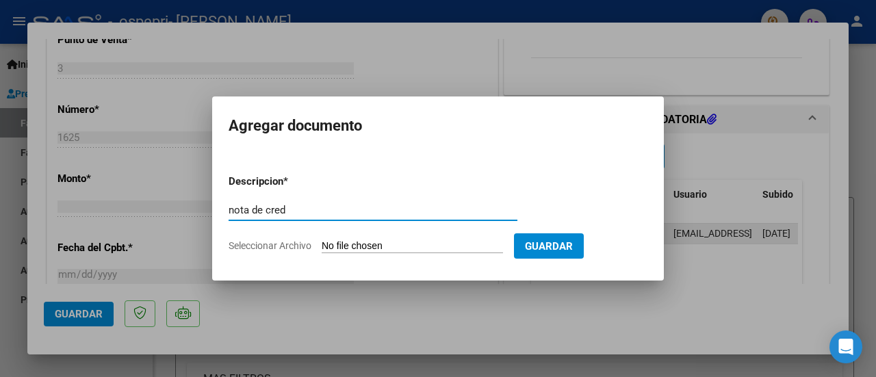
type input "nota de cred"
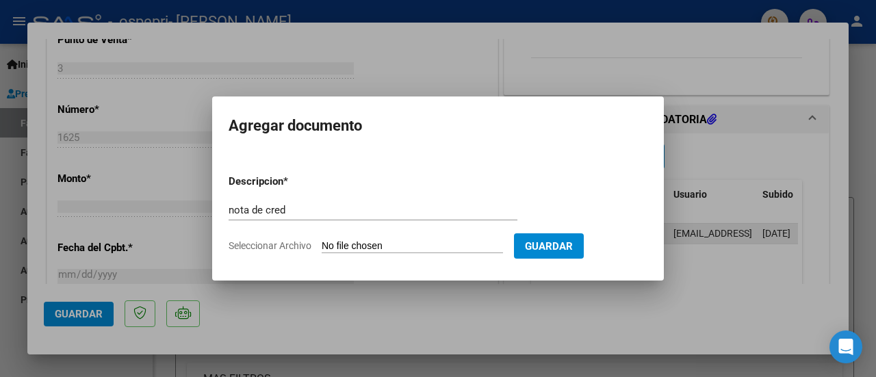
click at [427, 248] on input "Seleccionar Archivo" at bounding box center [412, 246] width 181 height 13
click at [408, 238] on form "Descripcion * nota de cred Escriba aquí una descripcion Seleccionar Archivo Gua…" at bounding box center [438, 214] width 419 height 100
click at [408, 247] on input "Seleccionar Archivo" at bounding box center [412, 246] width 181 height 13
type input "C:\fakepath\23356142284_008_00003_00000498.pdf"
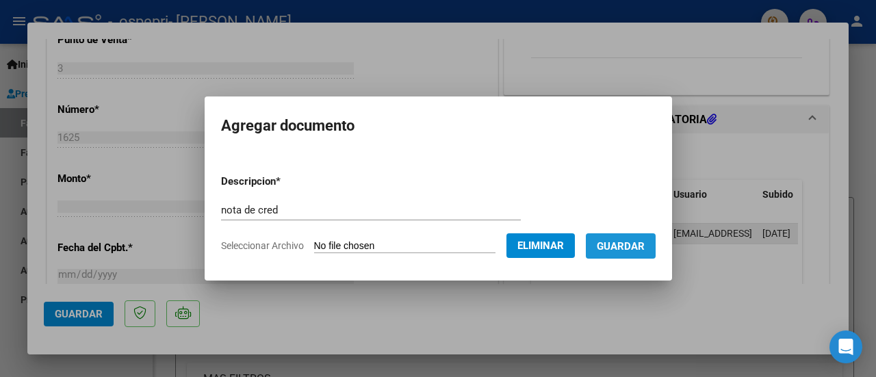
click at [645, 242] on span "Guardar" at bounding box center [621, 246] width 48 height 12
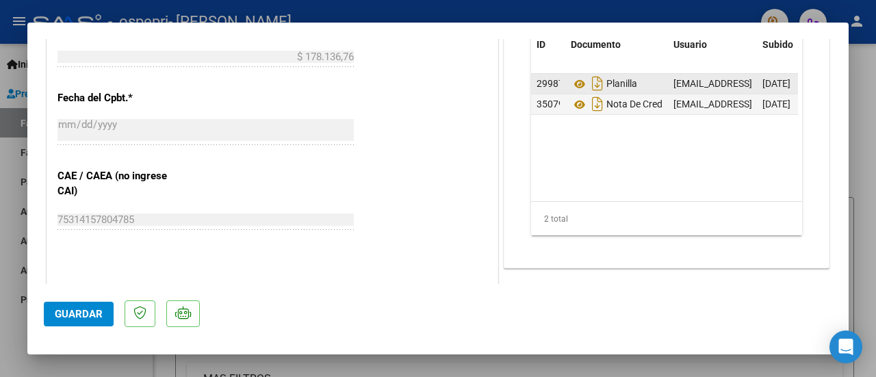
scroll to position [812, 0]
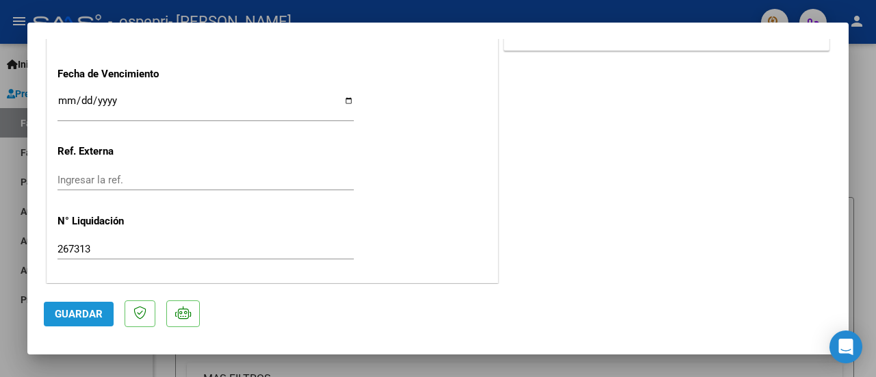
click at [82, 313] on span "Guardar" at bounding box center [79, 314] width 48 height 12
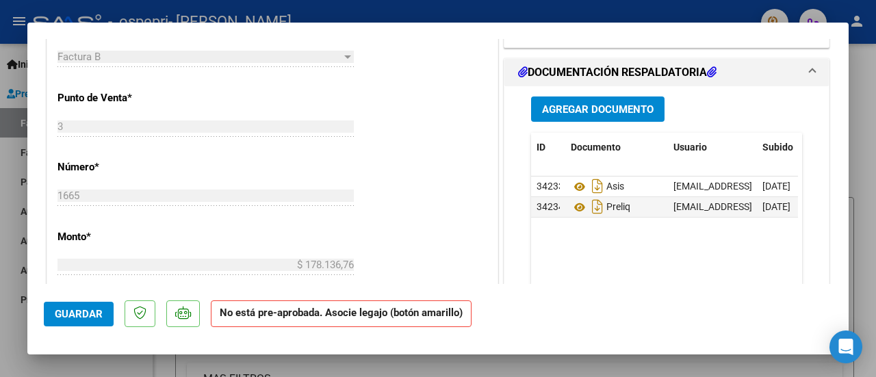
scroll to position [492, 0]
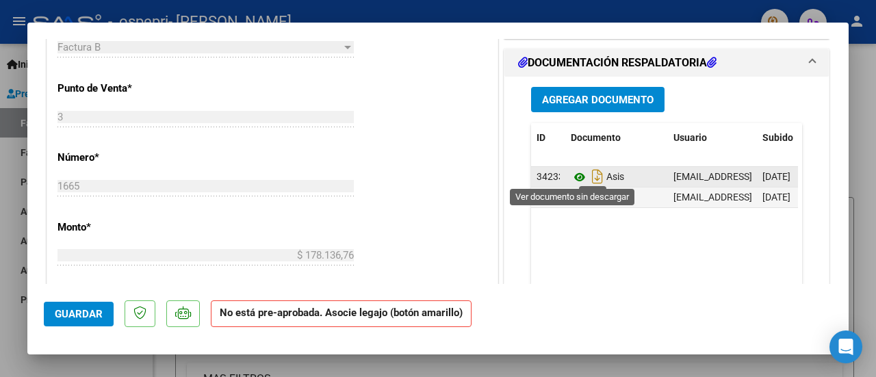
click at [574, 175] on icon at bounding box center [580, 177] width 18 height 16
